Goal: Information Seeking & Learning: Check status

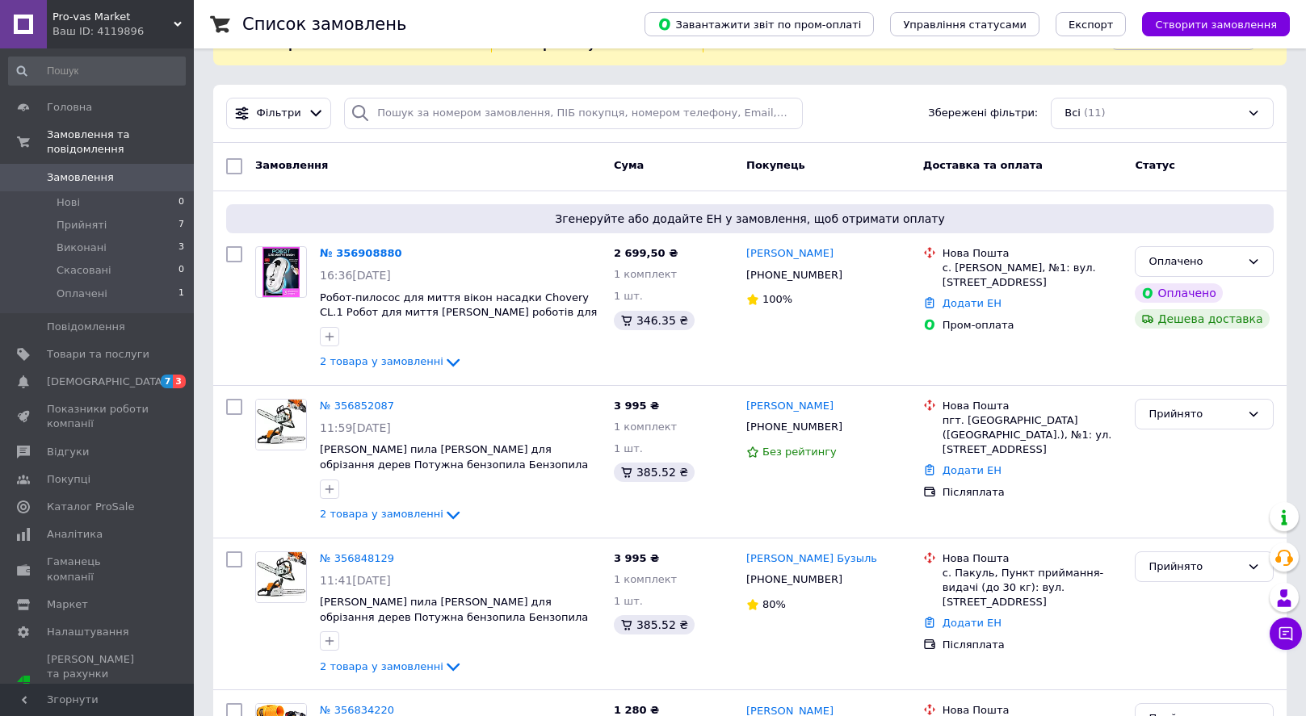
scroll to position [157, 0]
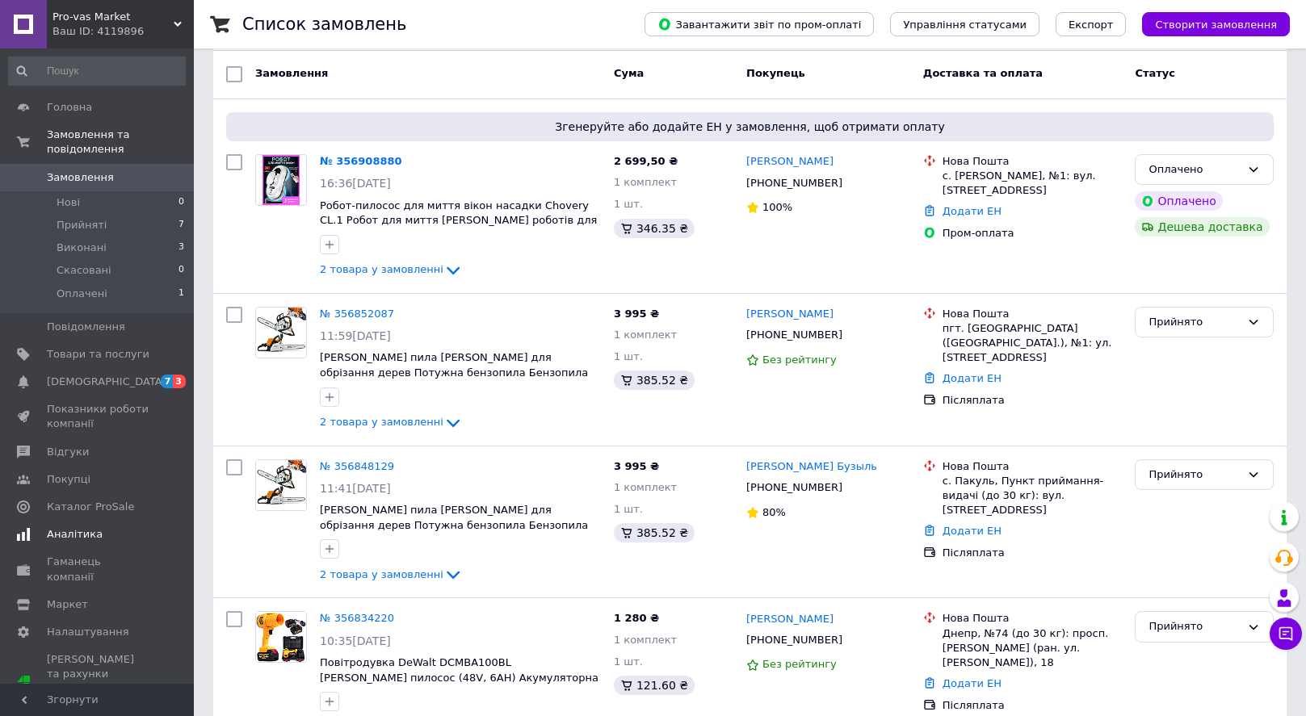
click at [74, 540] on span "Аналітика" at bounding box center [75, 534] width 56 height 15
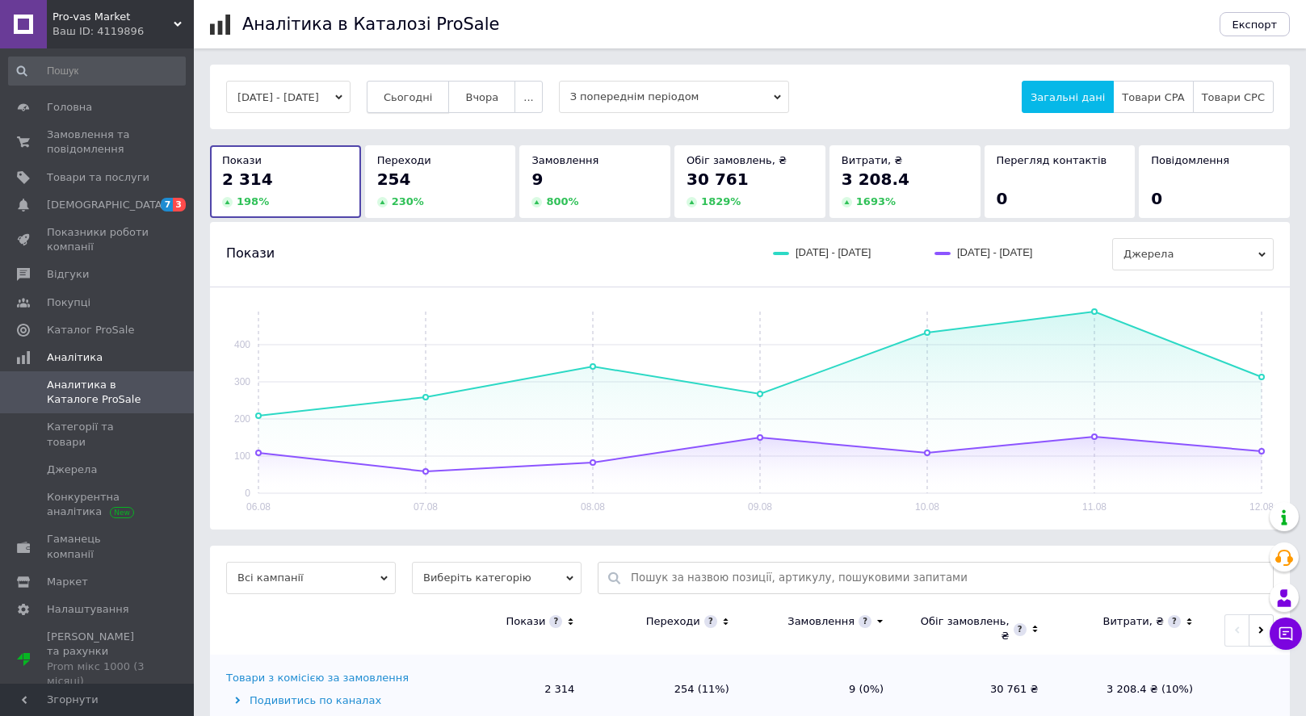
click at [450, 85] on button "Сьогодні" at bounding box center [408, 97] width 83 height 32
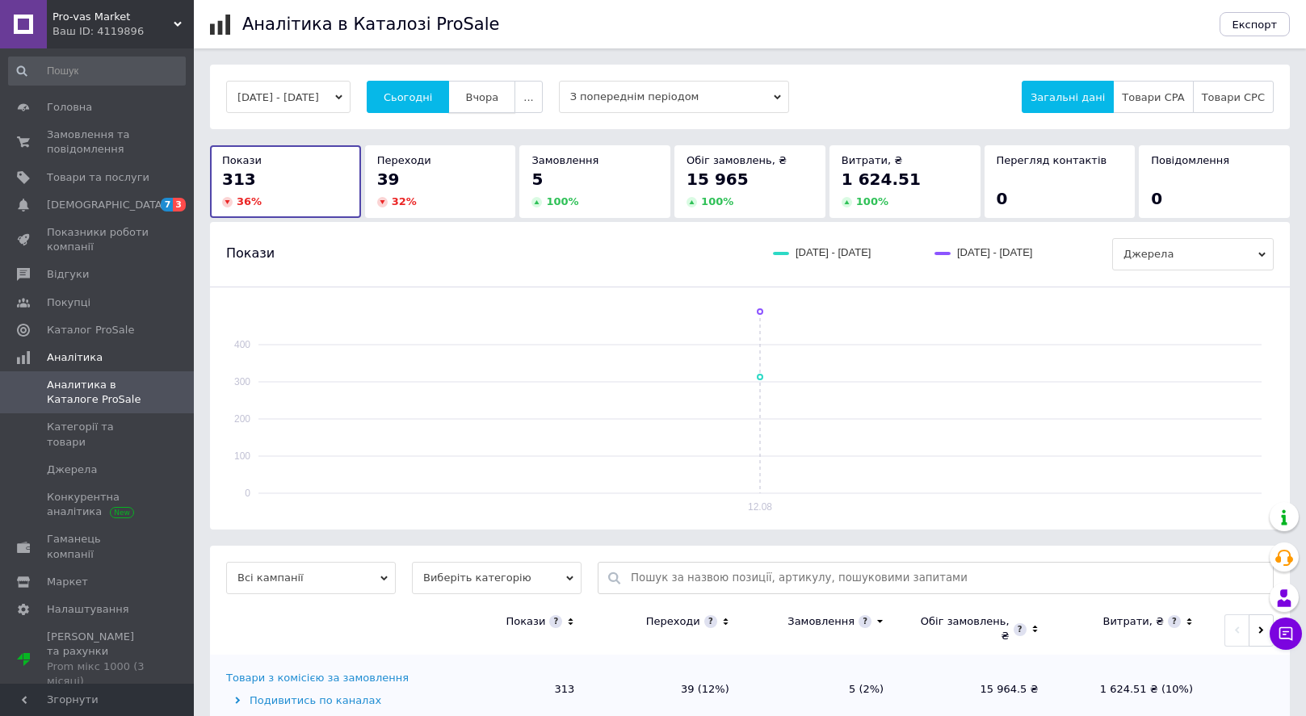
click at [498, 101] on span "Вчора" at bounding box center [481, 97] width 33 height 12
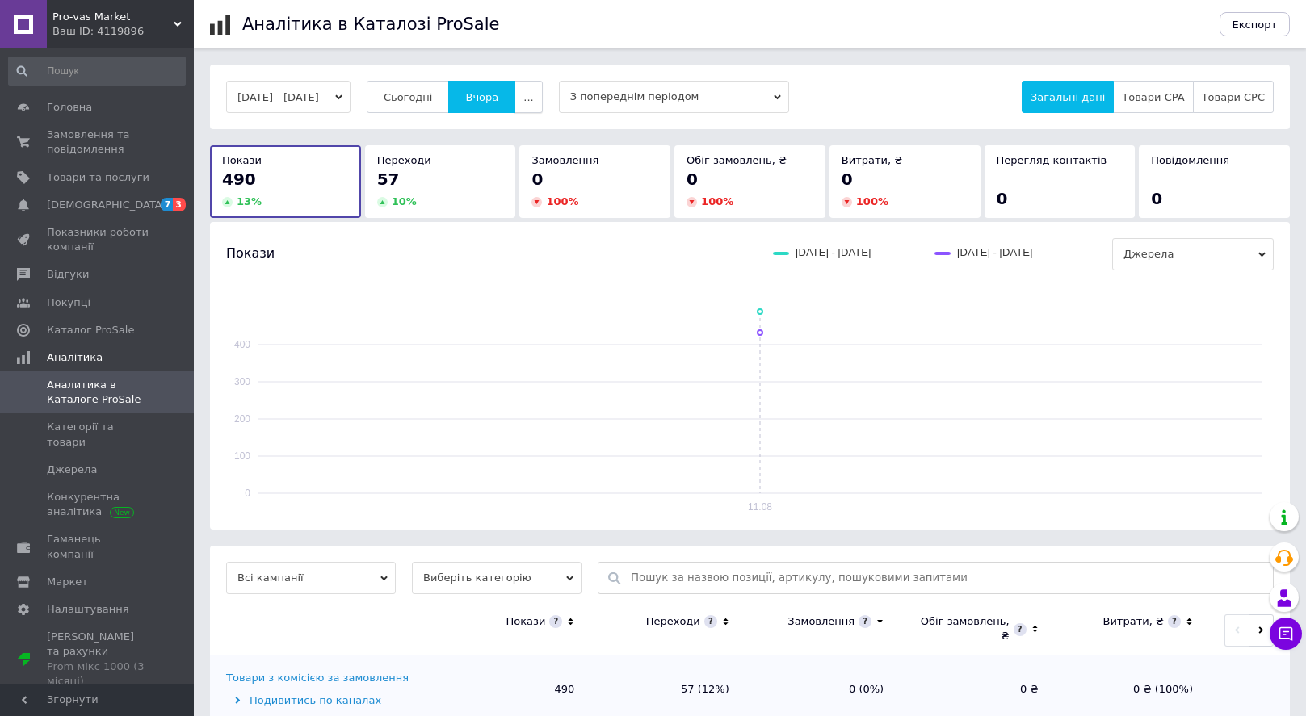
click at [533, 103] on span "..." at bounding box center [528, 97] width 10 height 12
click at [516, 217] on span "60 днів" at bounding box center [497, 223] width 40 height 12
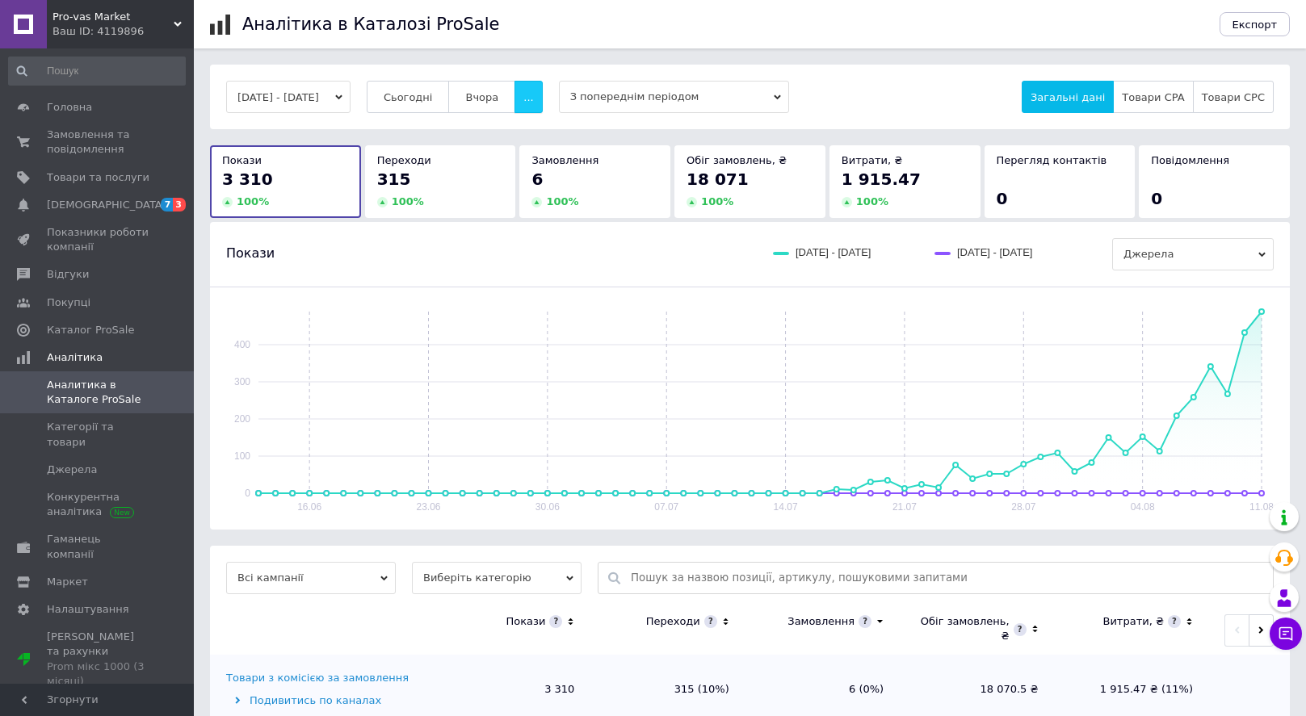
click at [542, 90] on button "..." at bounding box center [527, 97] width 27 height 32
click at [515, 134] on span "Місяць" at bounding box center [496, 129] width 37 height 12
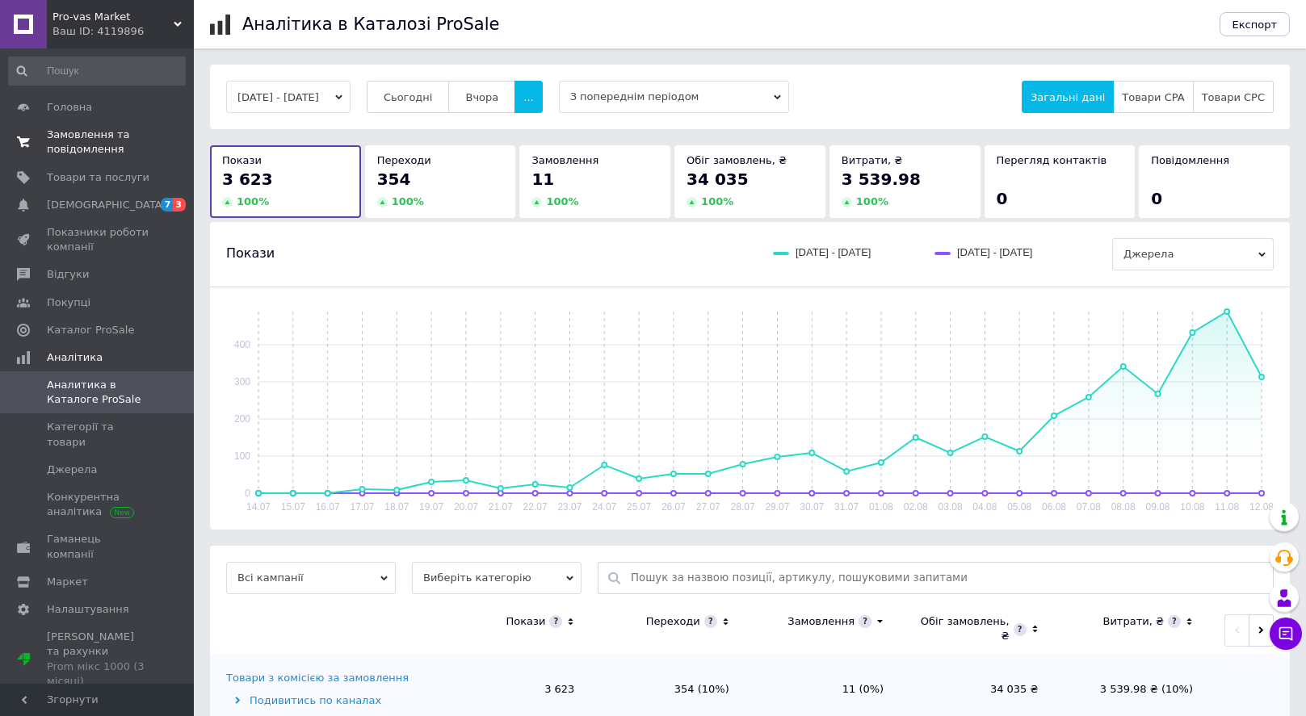
click at [99, 132] on span "Замовлення та повідомлення" at bounding box center [98, 142] width 103 height 29
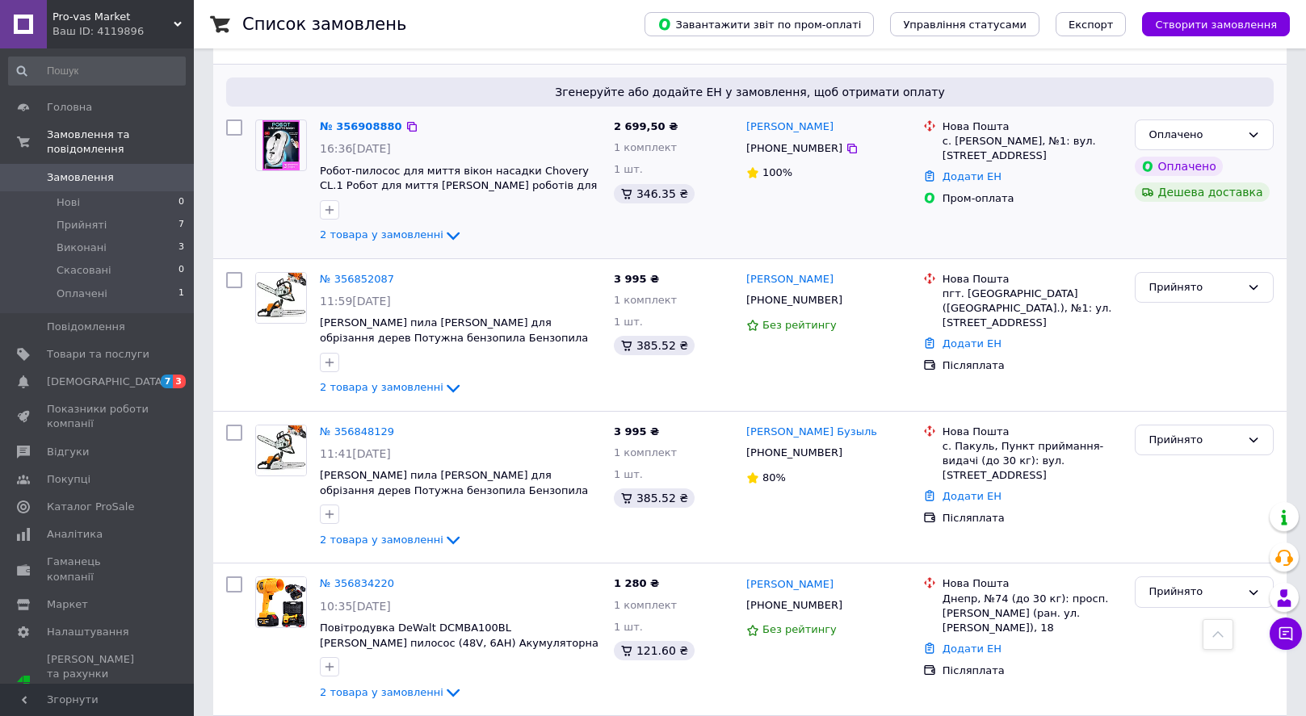
scroll to position [122, 0]
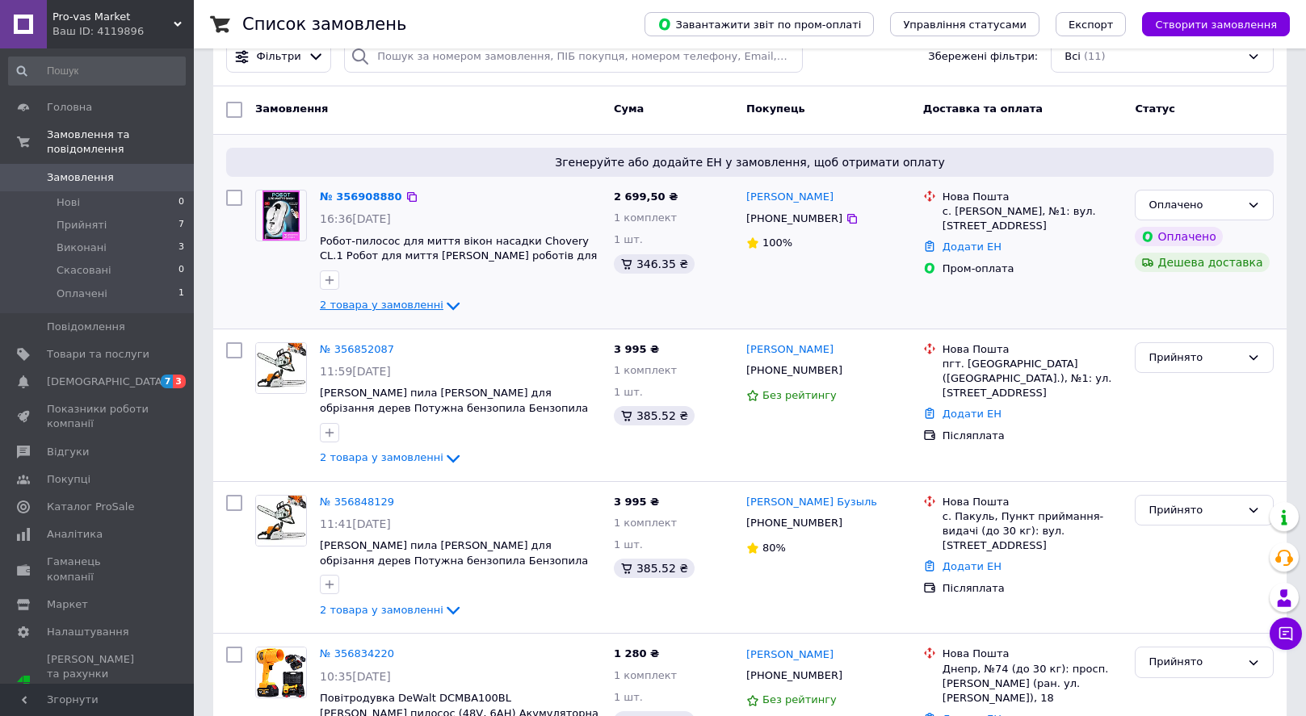
click at [443, 303] on icon at bounding box center [452, 305] width 19 height 19
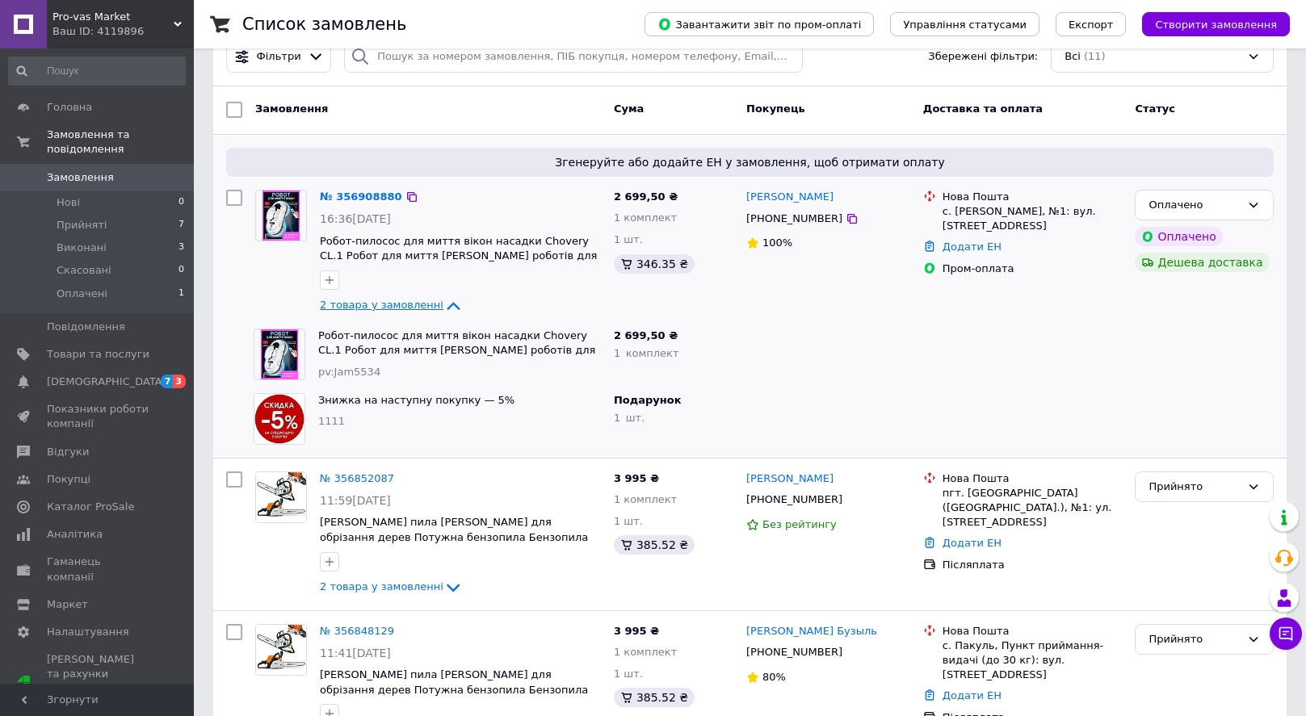
click at [447, 303] on icon at bounding box center [453, 306] width 13 height 8
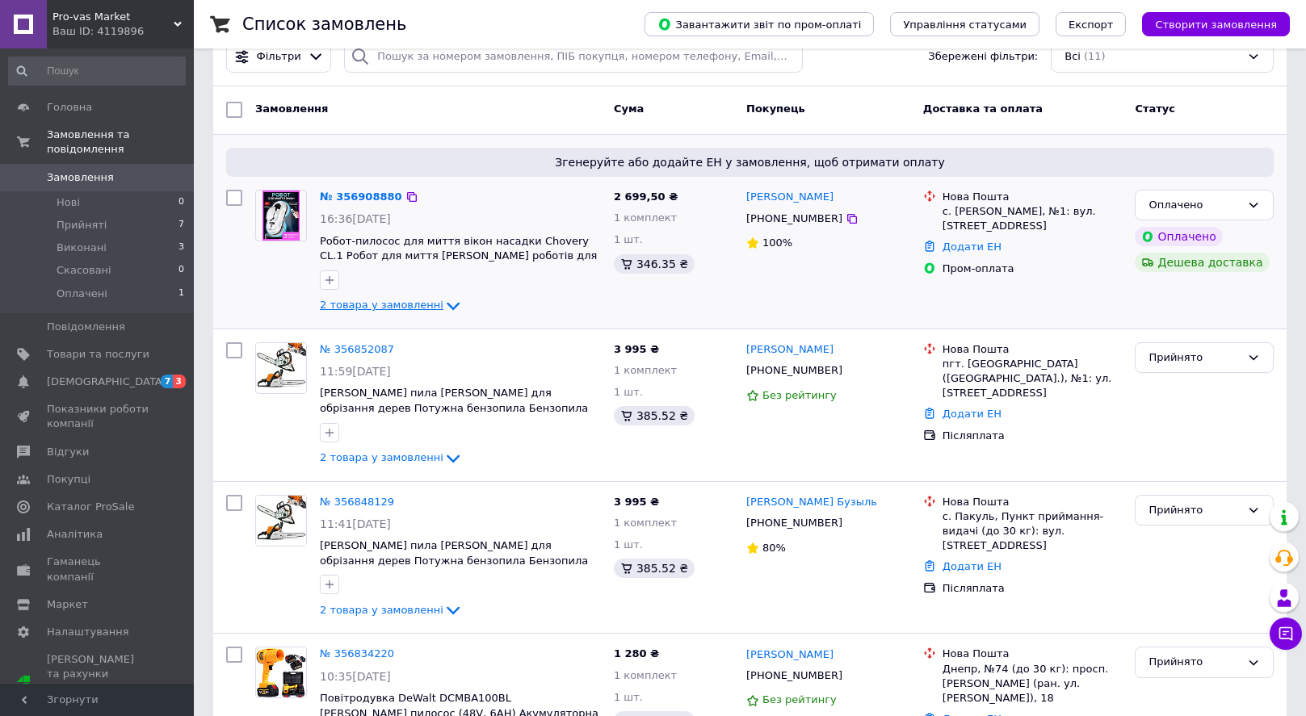
click at [443, 303] on icon at bounding box center [452, 305] width 19 height 19
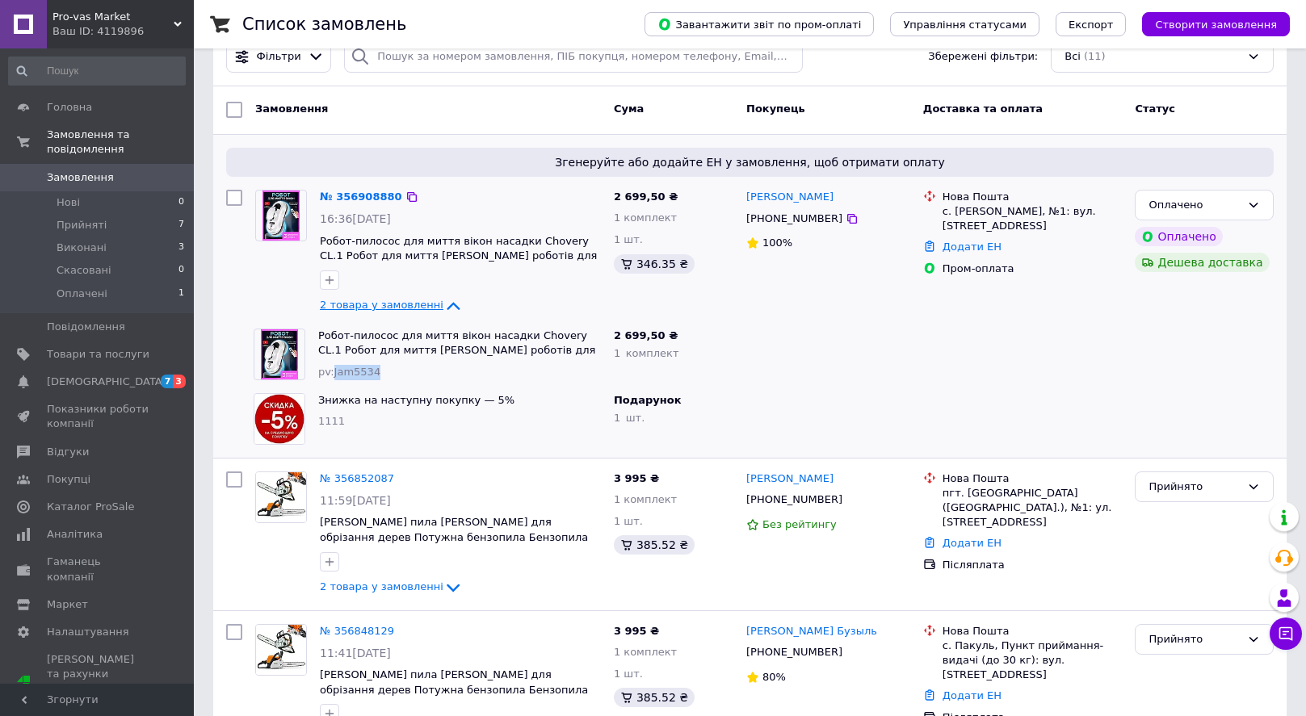
drag, startPoint x: 335, startPoint y: 372, endPoint x: 390, endPoint y: 371, distance: 54.9
click at [391, 371] on div "pv:Jam5534" at bounding box center [459, 372] width 283 height 15
copy span "Jam5534"
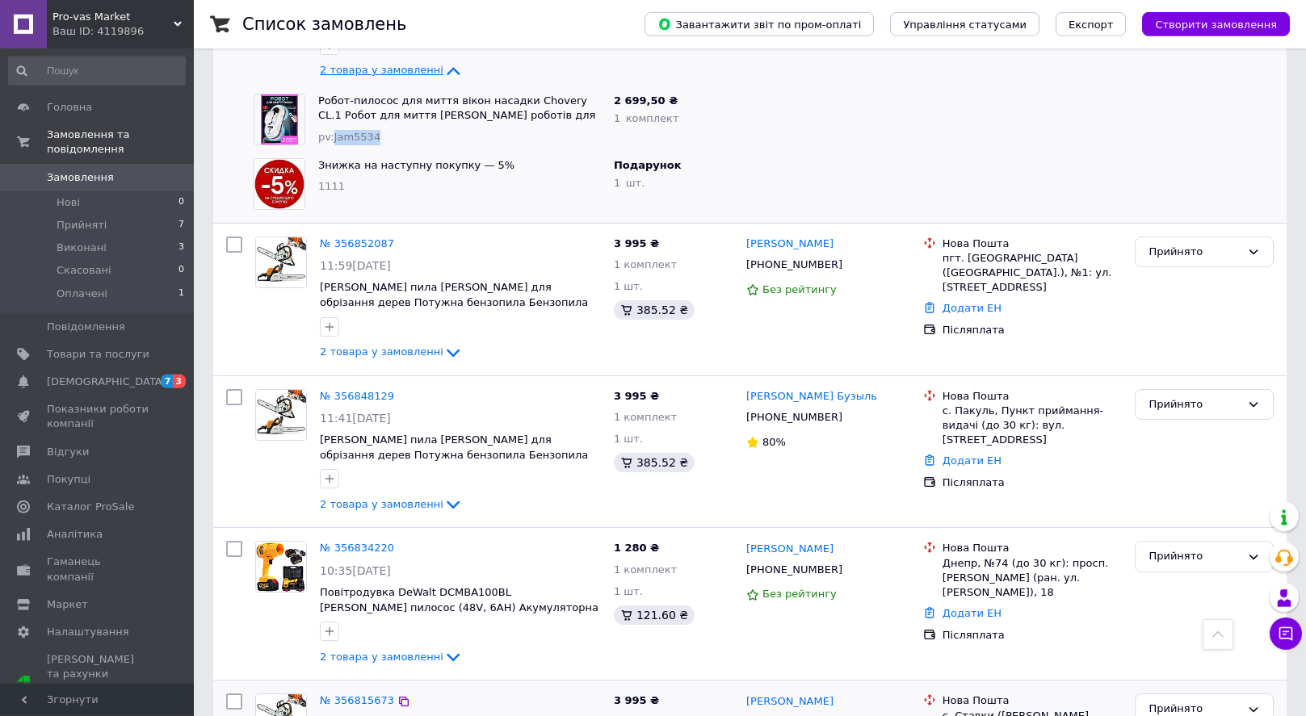
scroll to position [0, 0]
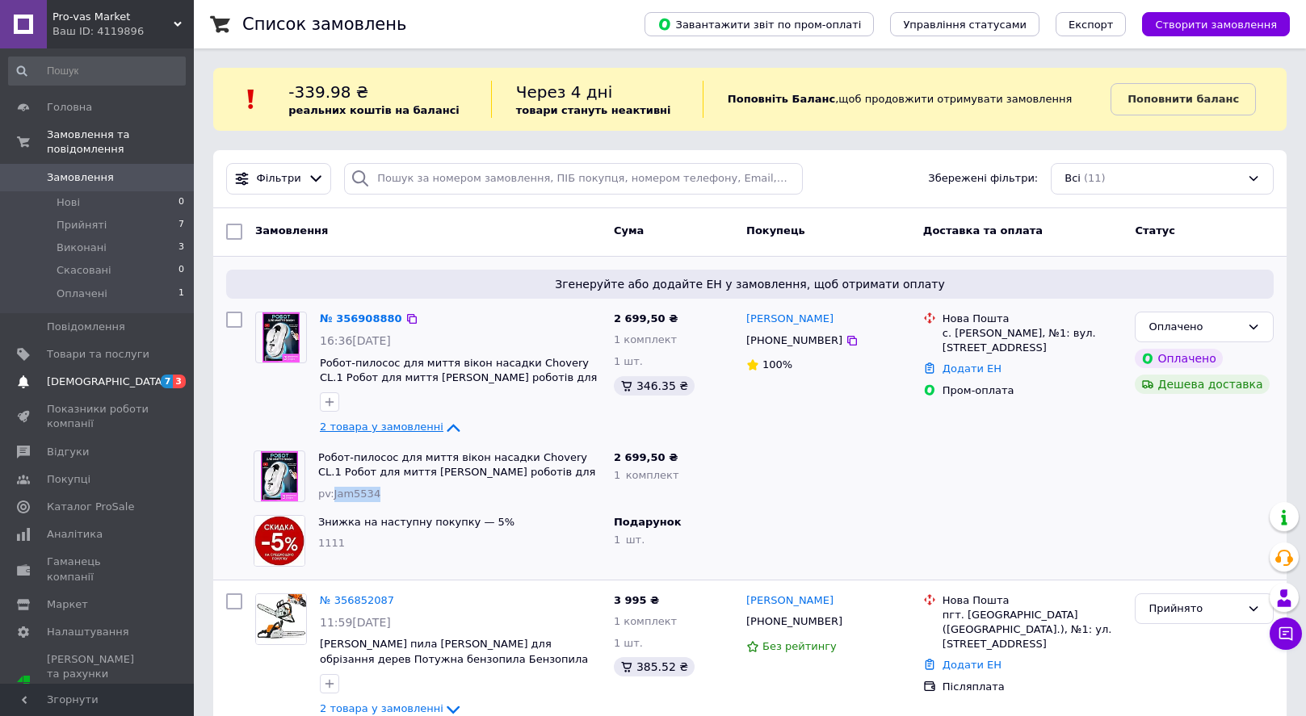
click at [76, 382] on span "[DEMOGRAPHIC_DATA]" at bounding box center [107, 382] width 120 height 15
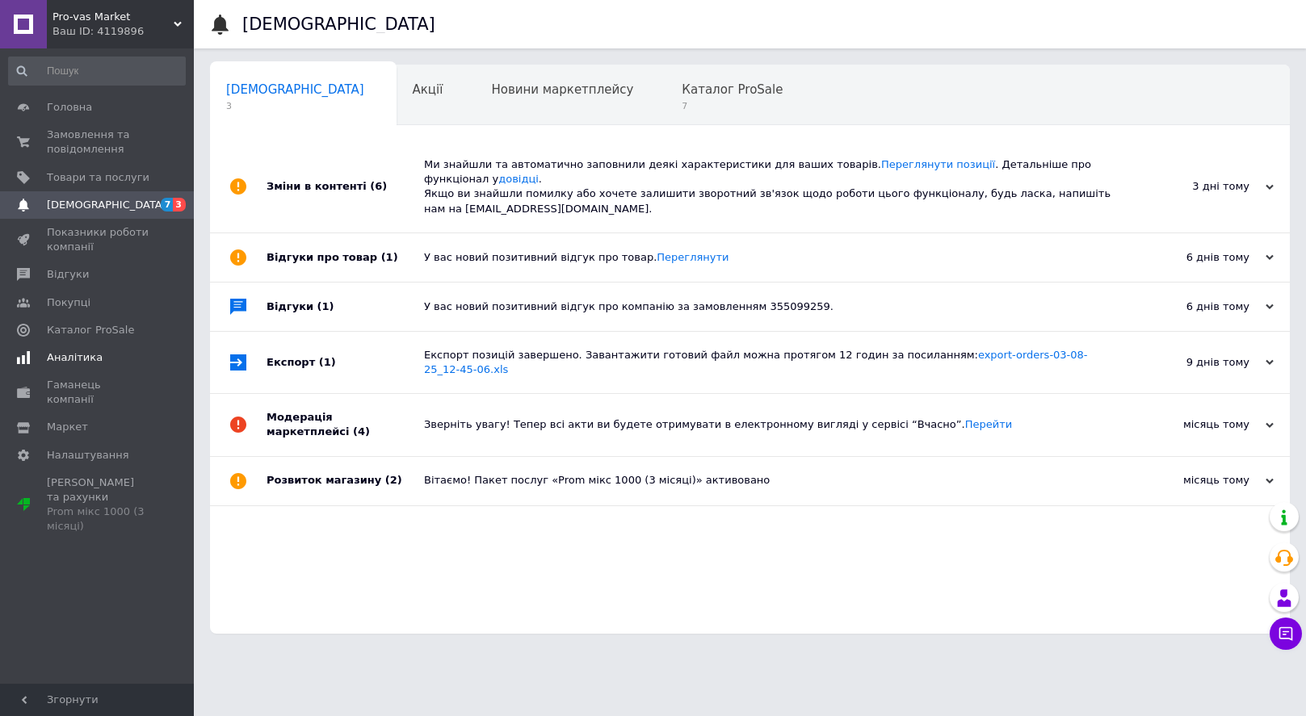
click at [82, 357] on span "Аналітика" at bounding box center [75, 358] width 56 height 15
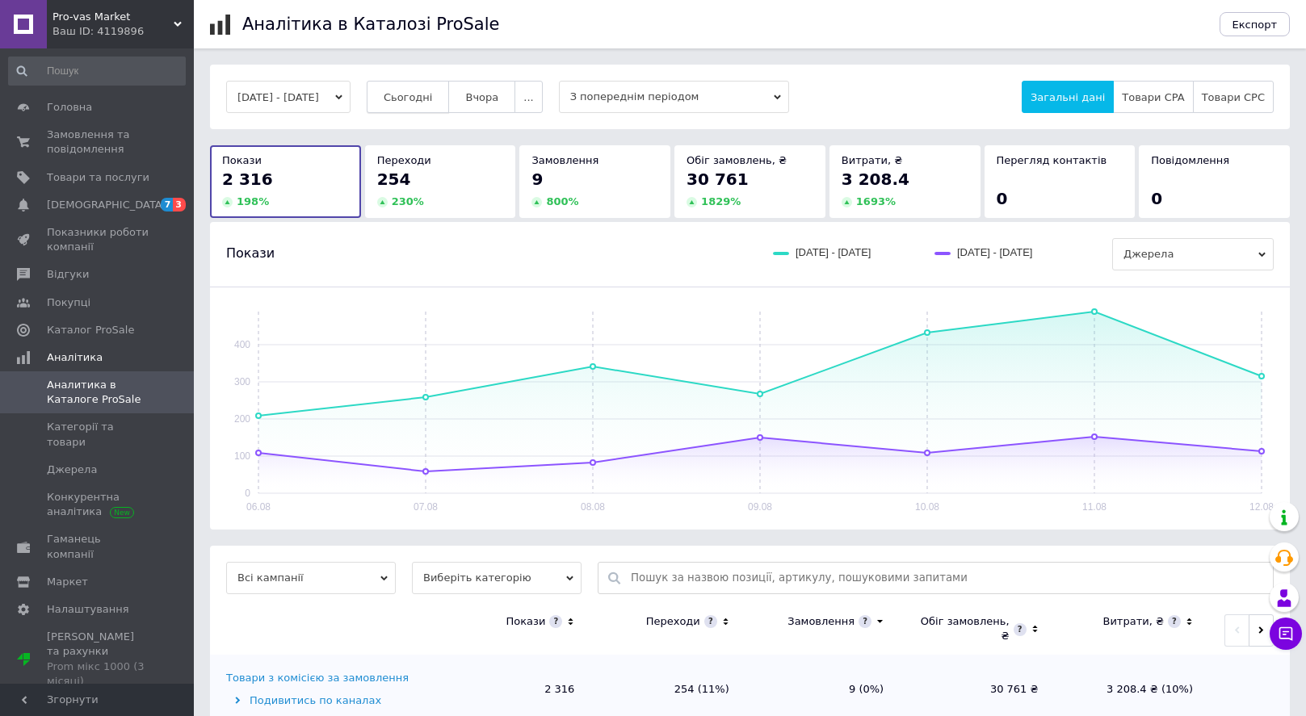
click at [447, 83] on button "Сьогодні" at bounding box center [408, 97] width 83 height 32
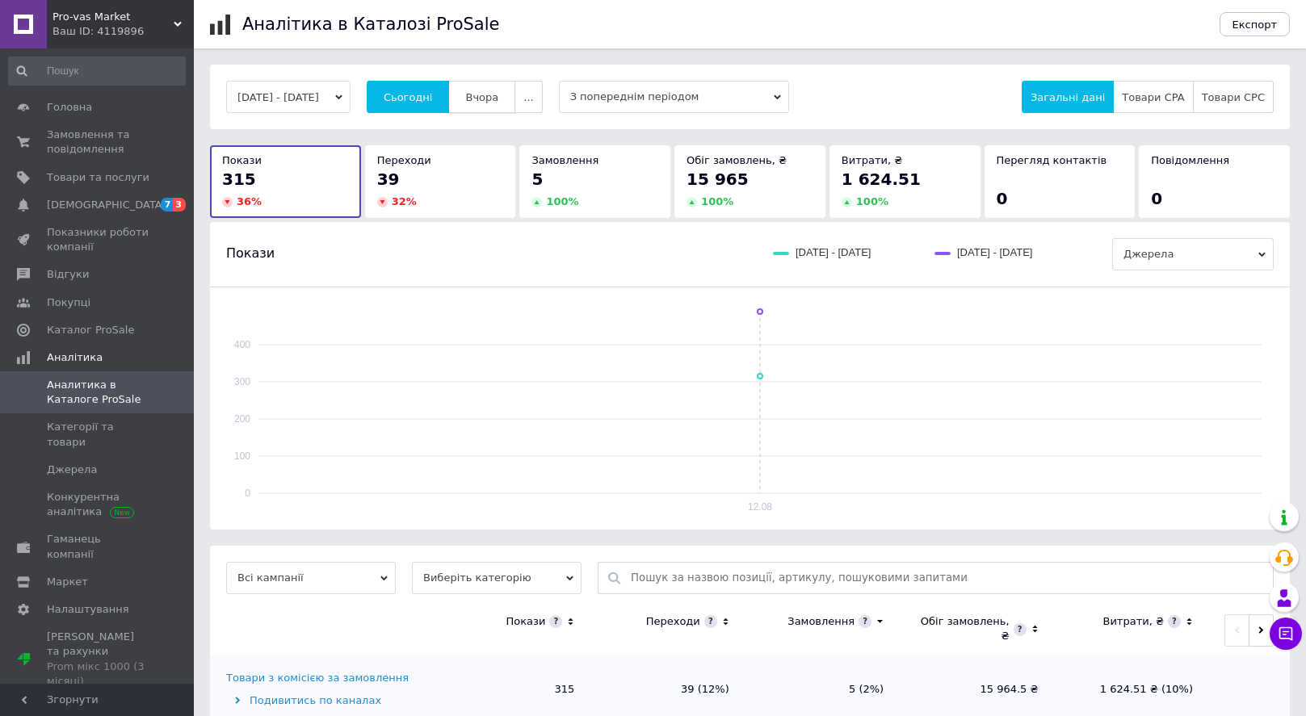
click at [498, 94] on span "Вчора" at bounding box center [481, 97] width 33 height 12
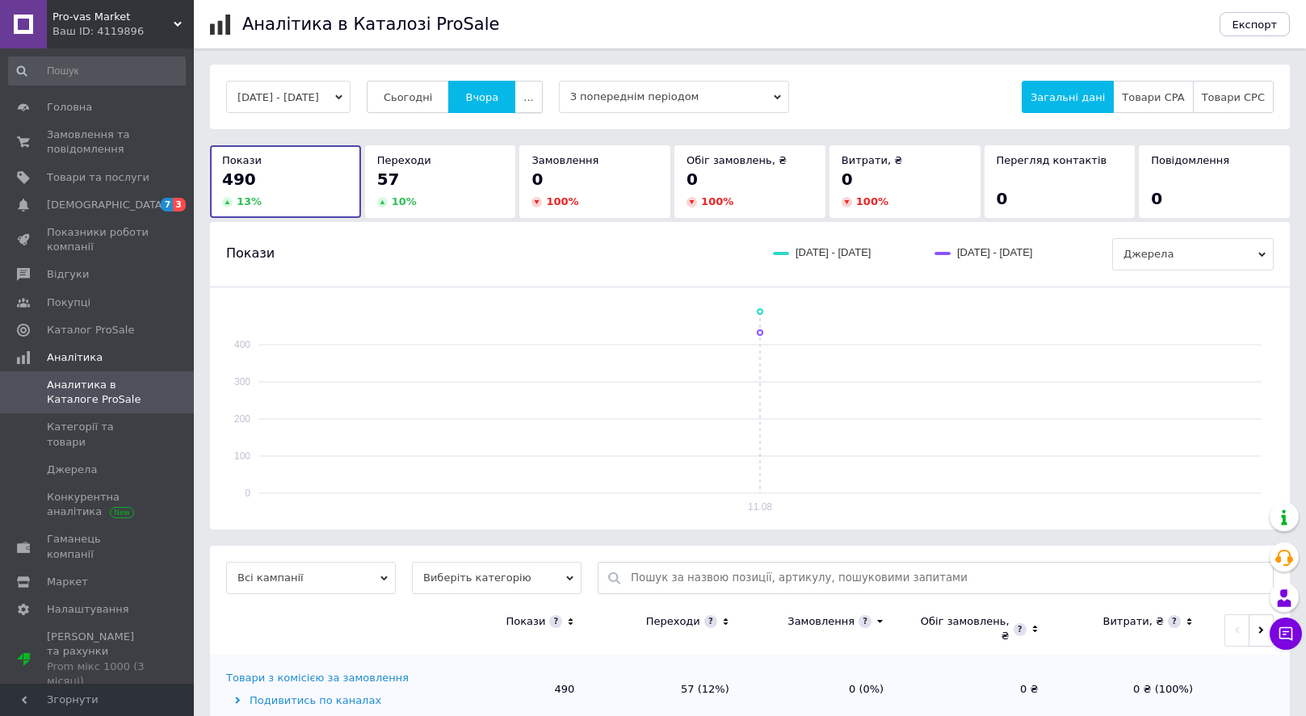
click at [542, 94] on button "..." at bounding box center [527, 97] width 27 height 32
click at [517, 216] on button "60 днів" at bounding box center [496, 223] width 91 height 32
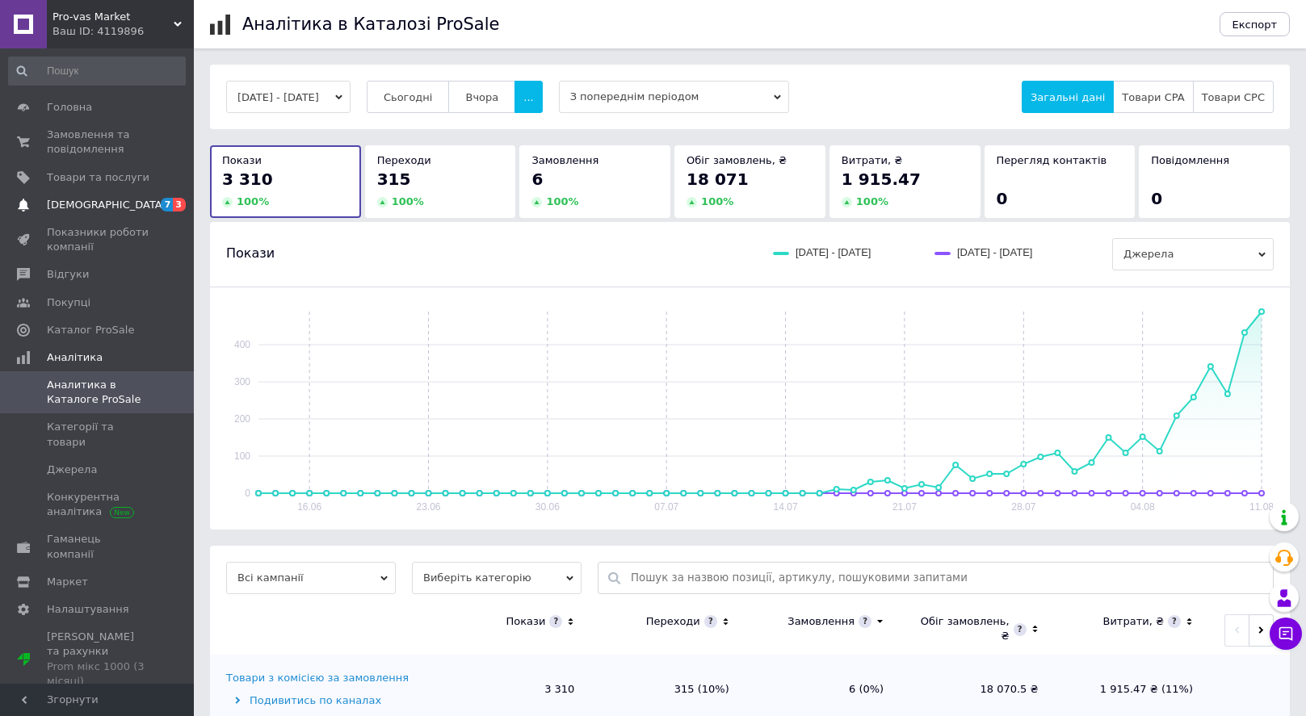
click at [158, 207] on span "7 3" at bounding box center [171, 205] width 44 height 15
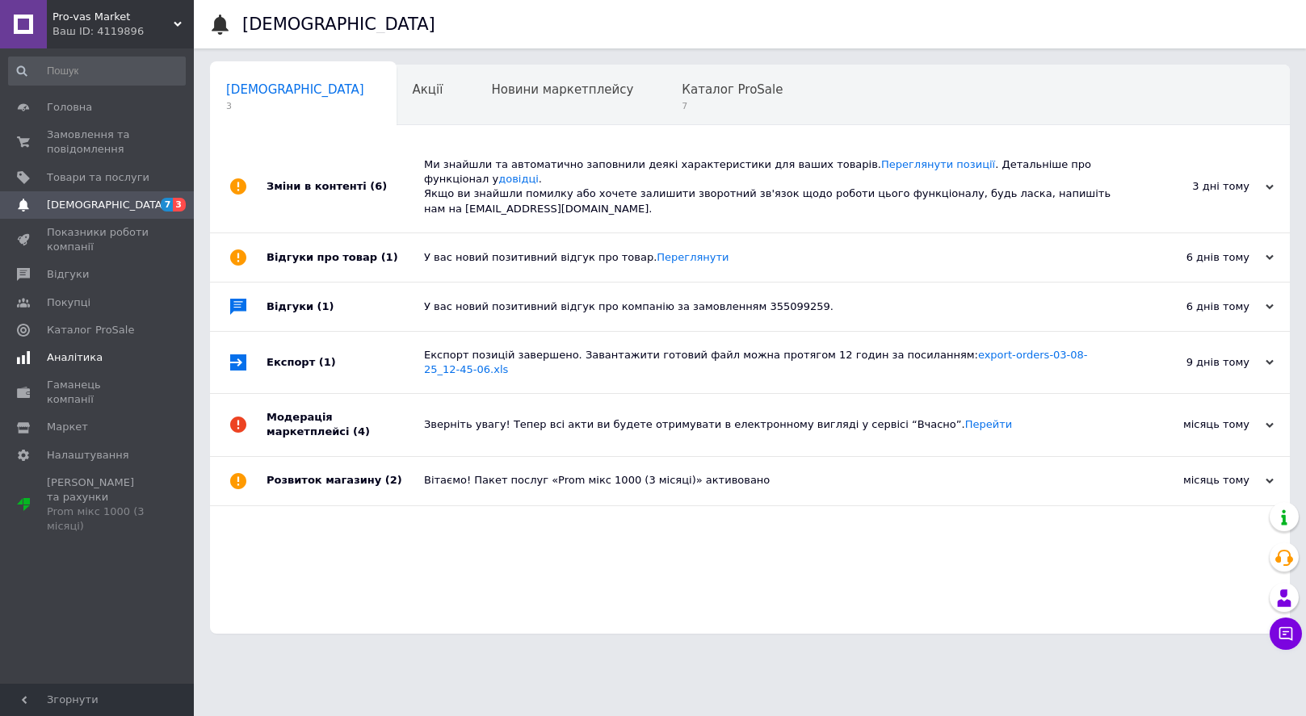
click at [94, 361] on span "Аналітика" at bounding box center [75, 358] width 56 height 15
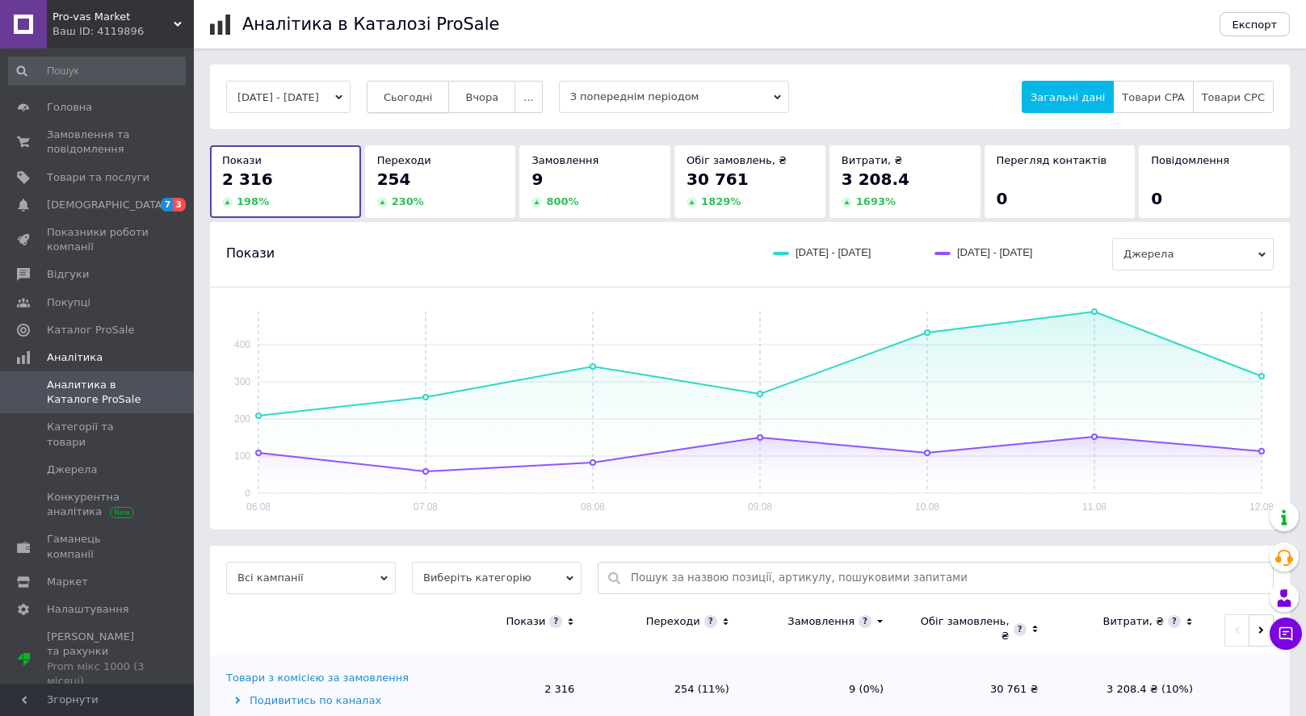
click at [434, 86] on button "Сьогодні" at bounding box center [408, 97] width 83 height 32
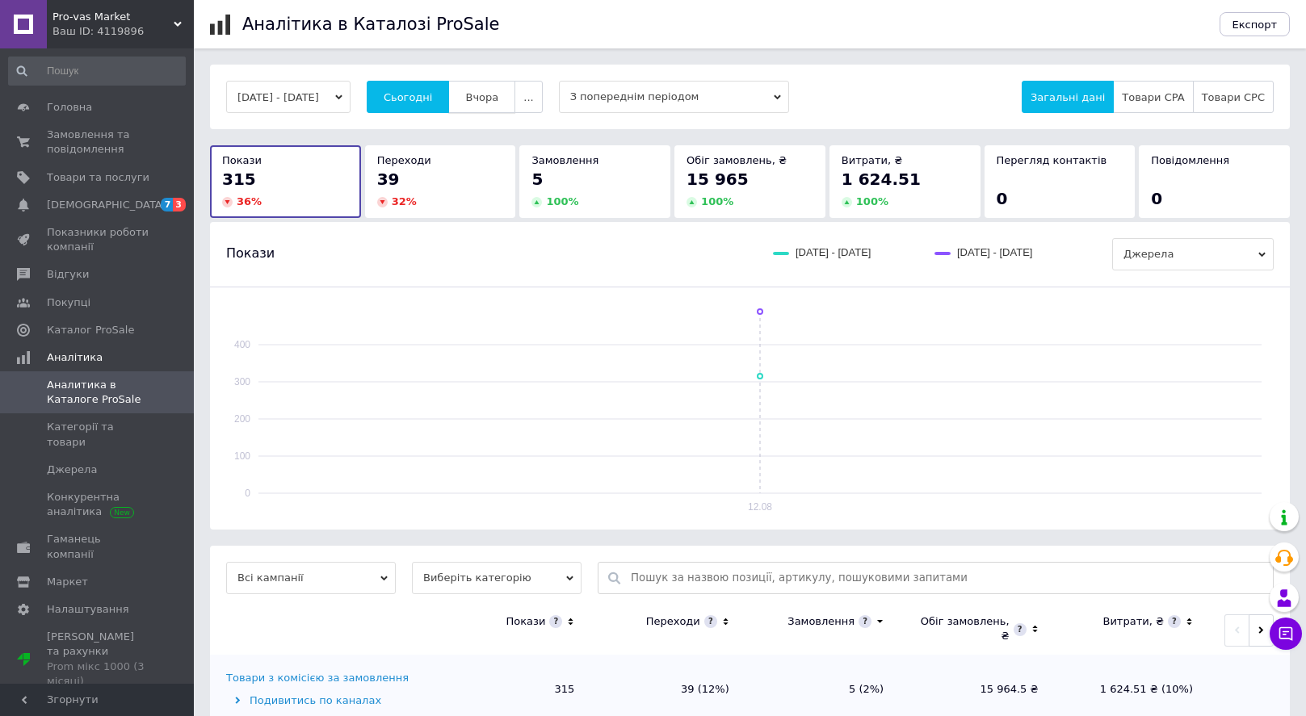
click at [498, 99] on span "Вчора" at bounding box center [481, 97] width 33 height 12
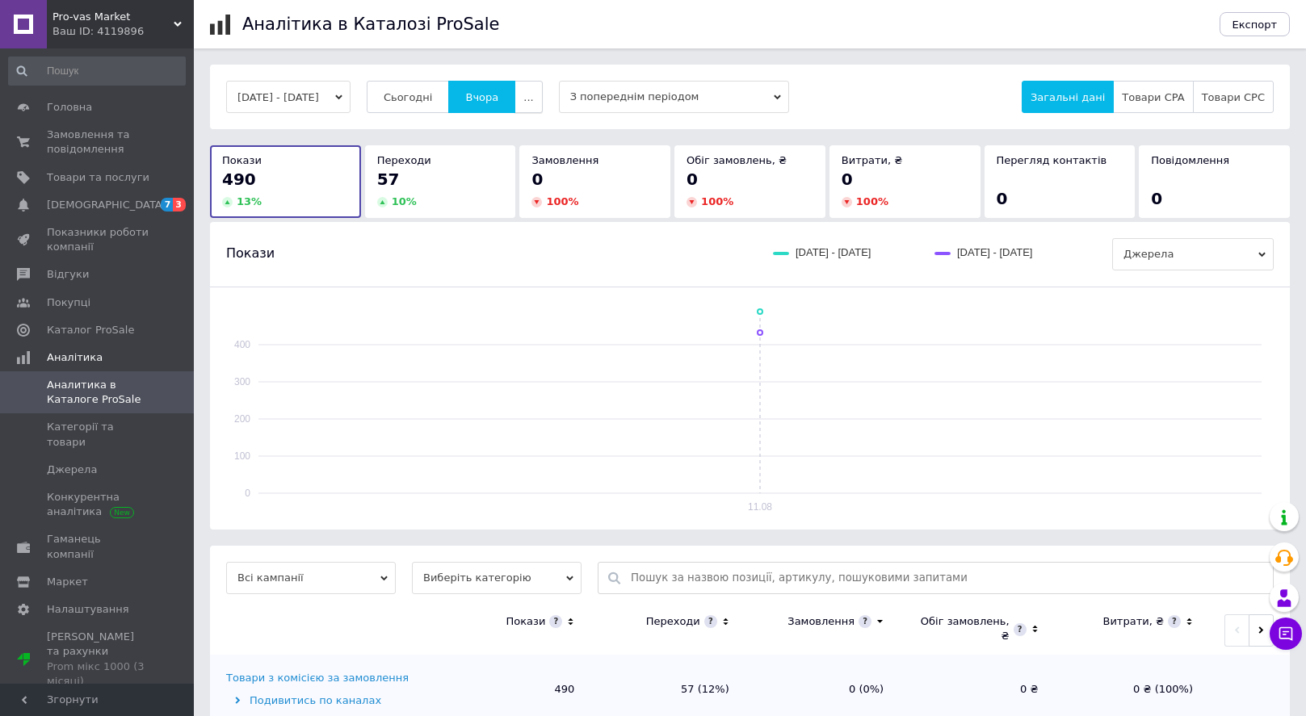
click at [542, 97] on button "..." at bounding box center [527, 97] width 27 height 32
click at [517, 226] on span "60 днів" at bounding box center [497, 223] width 40 height 12
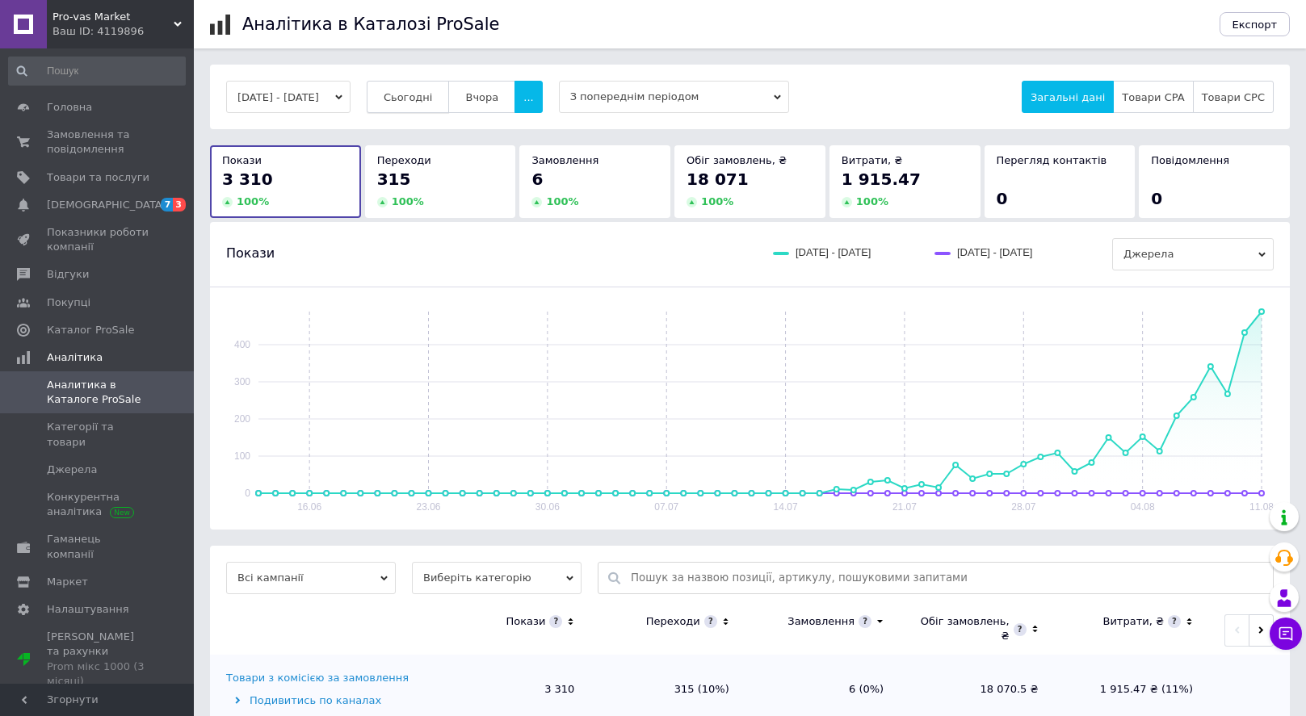
click at [426, 107] on button "Сьогодні" at bounding box center [408, 97] width 83 height 32
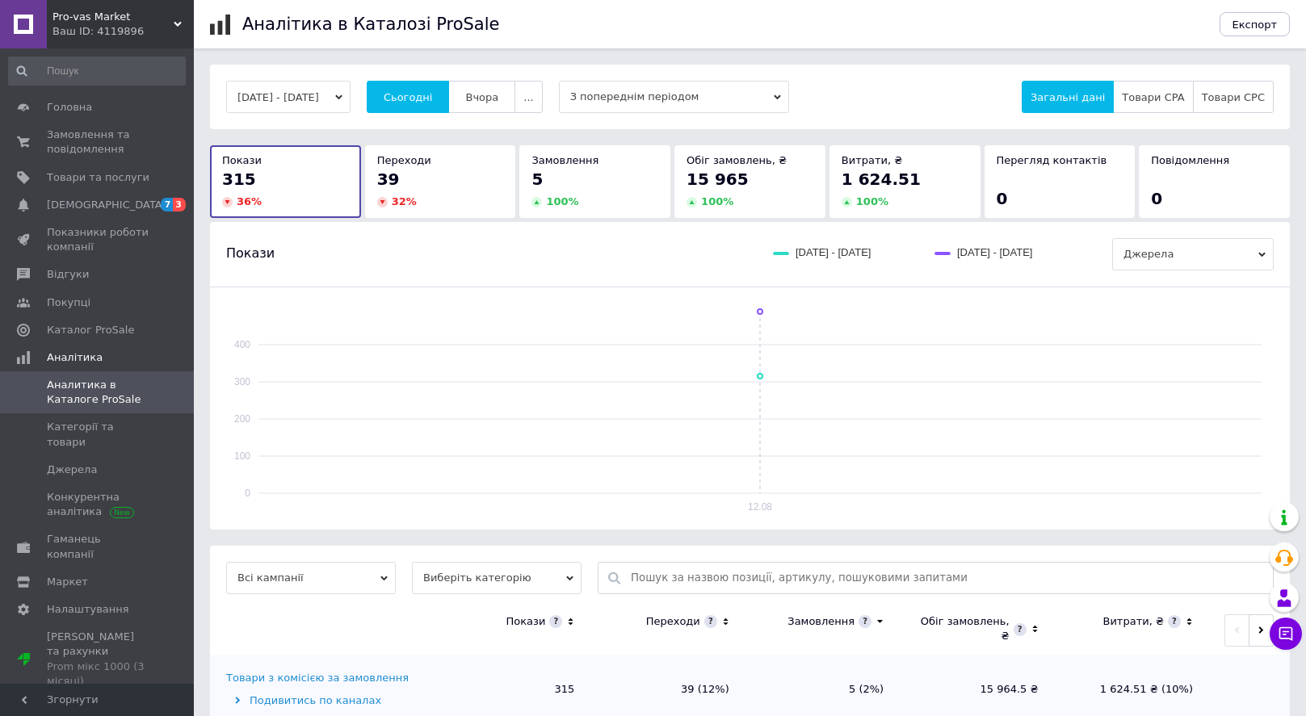
scroll to position [39, 0]
